Goal: Task Accomplishment & Management: Complete application form

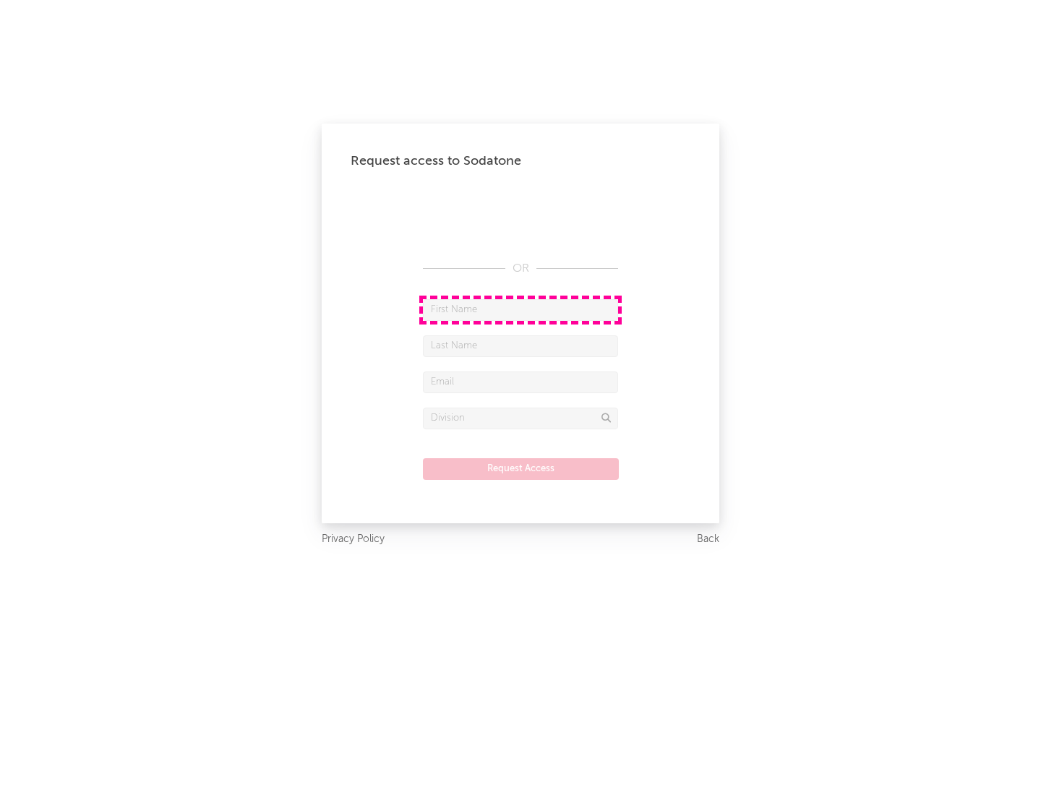
click at [520, 309] on input "text" at bounding box center [520, 310] width 195 height 22
type input "[PERSON_NAME]"
click at [520, 345] on input "text" at bounding box center [520, 346] width 195 height 22
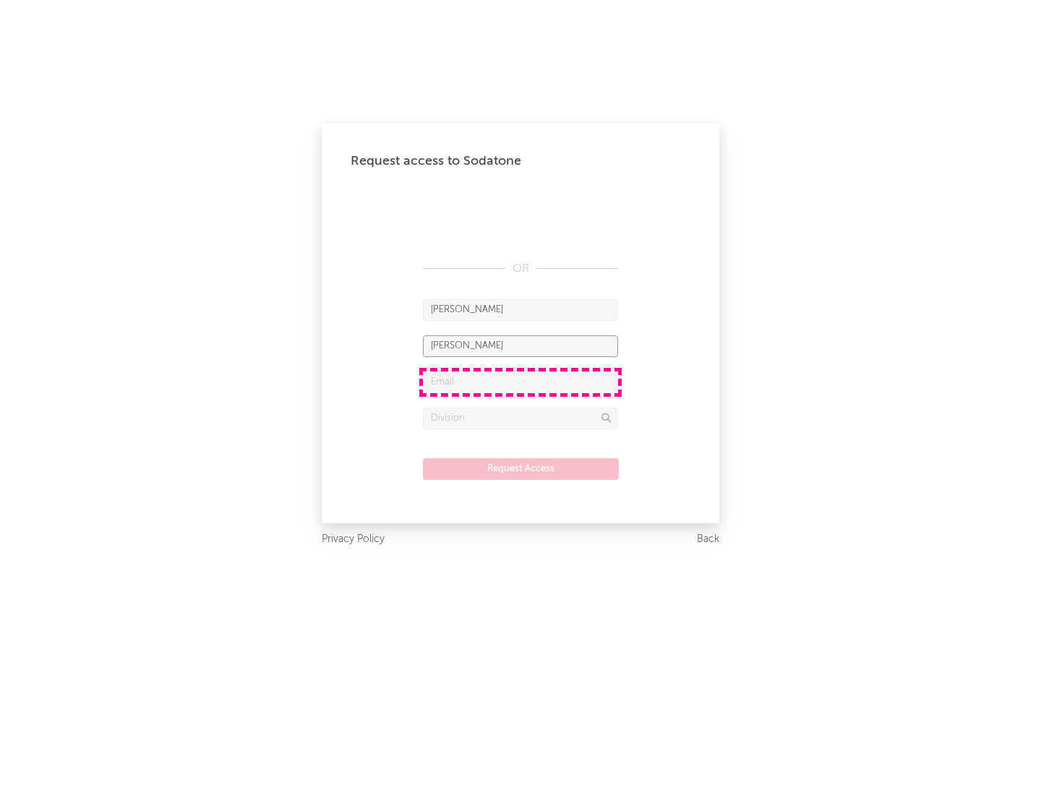
type input "[PERSON_NAME]"
click at [520, 382] on input "text" at bounding box center [520, 382] width 195 height 22
type input "[EMAIL_ADDRESS][DOMAIN_NAME]"
click at [520, 418] on input "text" at bounding box center [520, 419] width 195 height 22
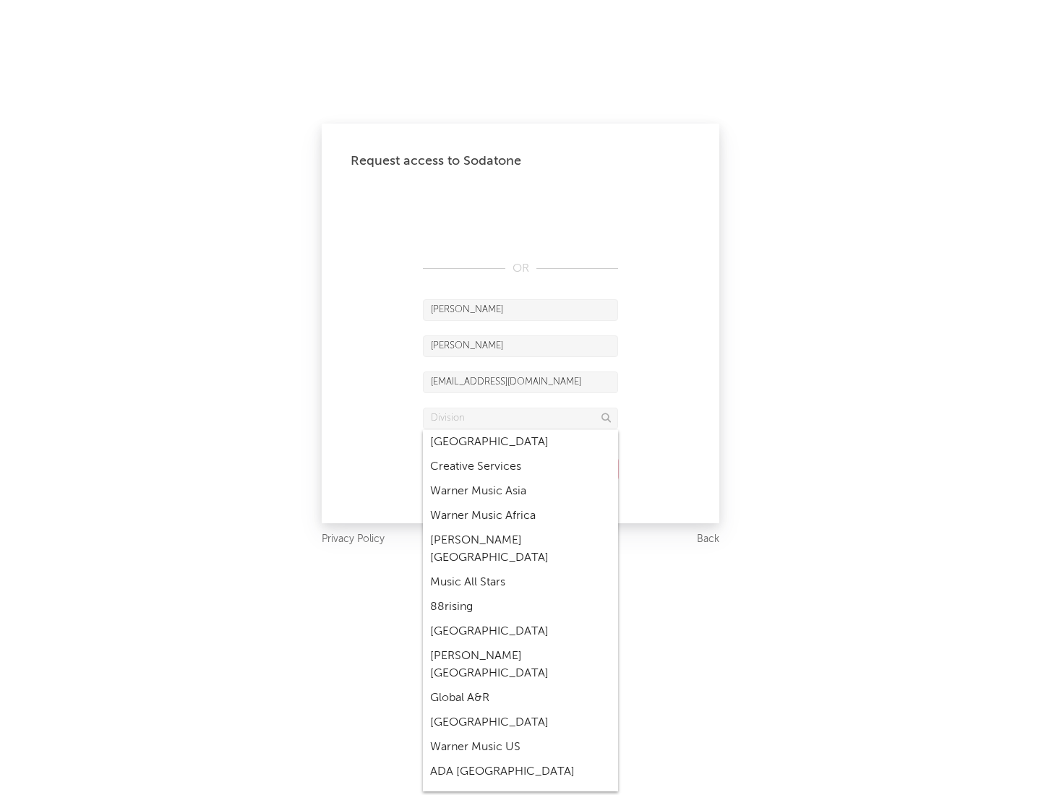
click at [520, 570] on div "Music All Stars" at bounding box center [520, 582] width 195 height 25
type input "Music All Stars"
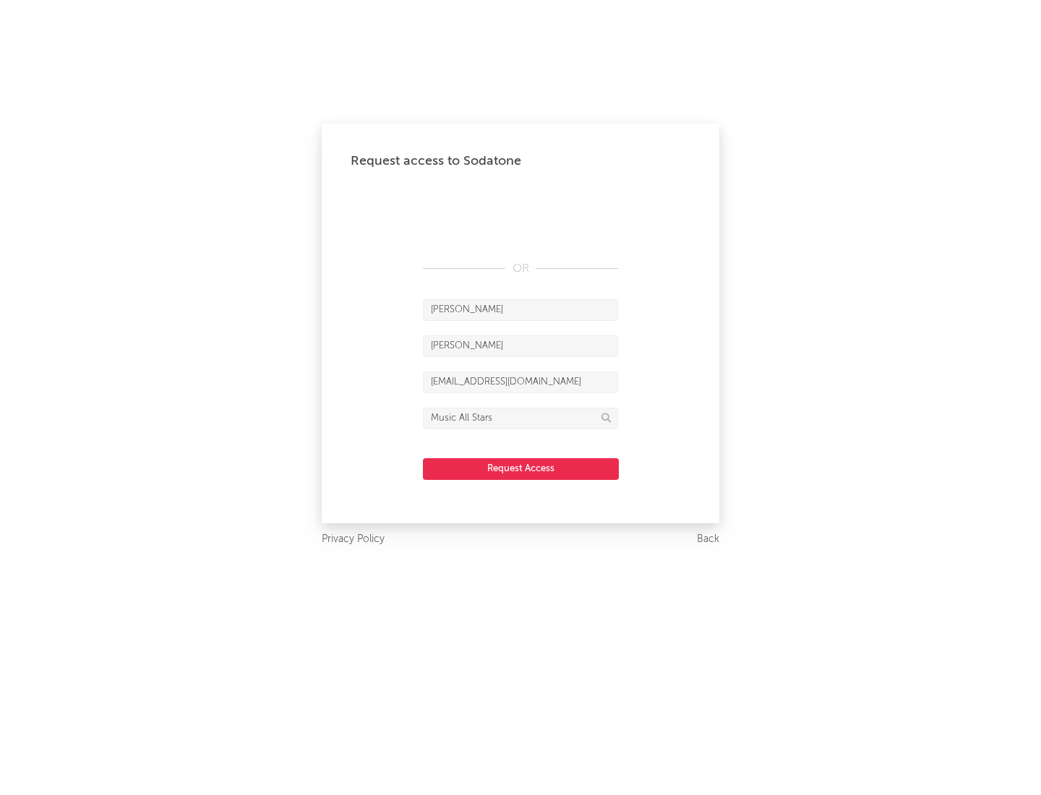
click at [520, 468] on button "Request Access" at bounding box center [521, 469] width 196 height 22
